Goal: Find specific page/section

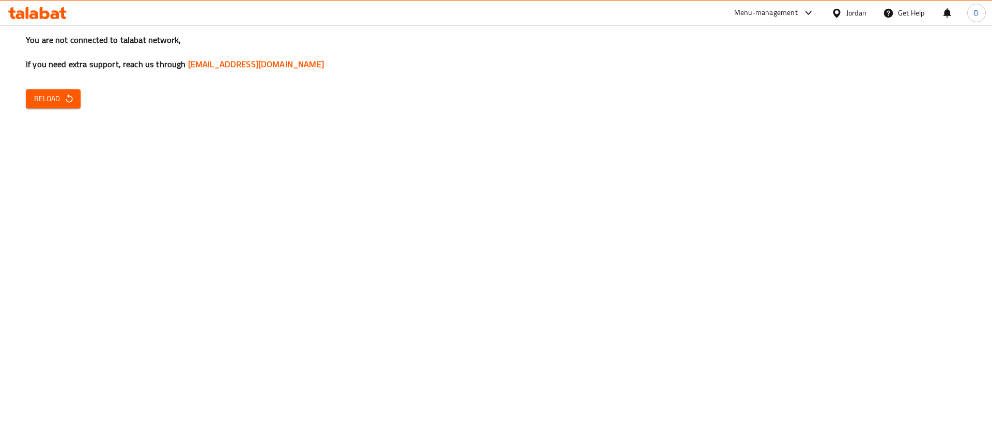
click at [56, 94] on span "Reload" at bounding box center [53, 98] width 38 height 13
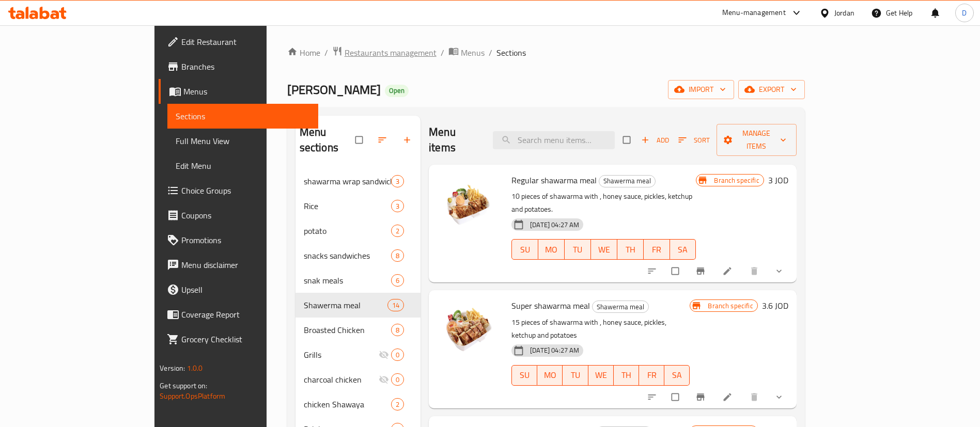
click at [345, 54] on span "Restaurants management" at bounding box center [391, 52] width 92 height 12
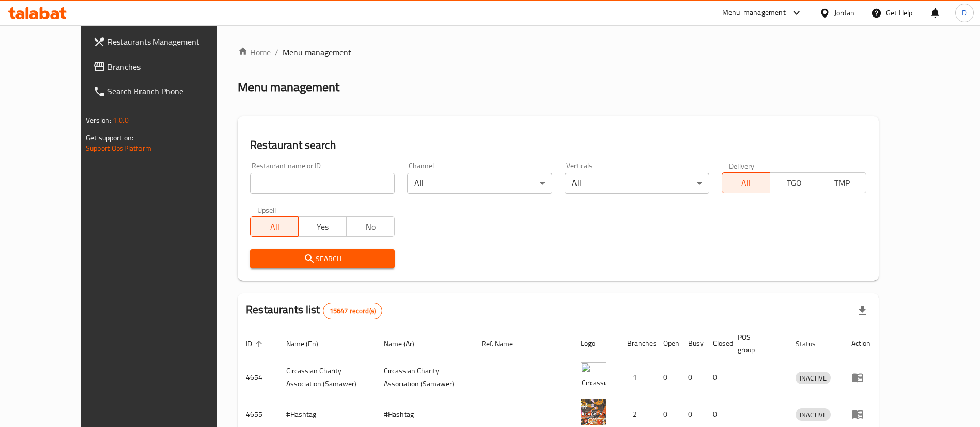
click at [724, 9] on div "Menu-management" at bounding box center [754, 13] width 64 height 12
click at [687, 67] on div "Agent Campaigns Center" at bounding box center [696, 69] width 78 height 11
